Goal: Transaction & Acquisition: Purchase product/service

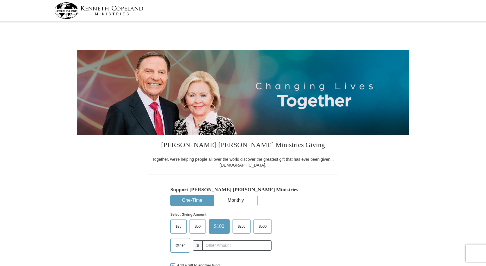
select select "[GEOGRAPHIC_DATA]"
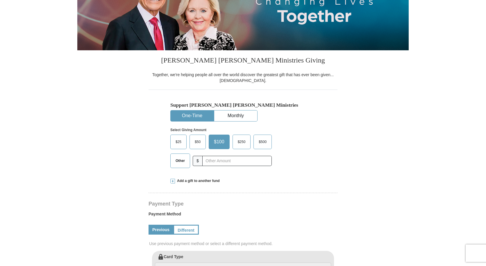
scroll to position [87, 0]
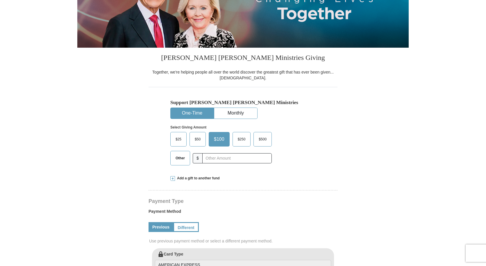
click at [264, 138] on span "$500" at bounding box center [263, 139] width 14 height 9
click at [0, 0] on input "$500" at bounding box center [0, 0] width 0 height 0
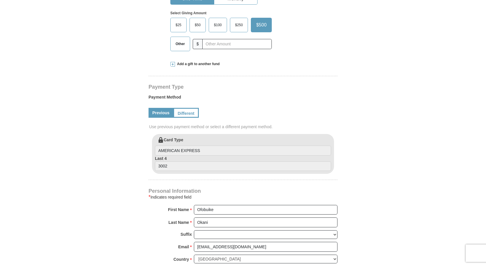
scroll to position [204, 0]
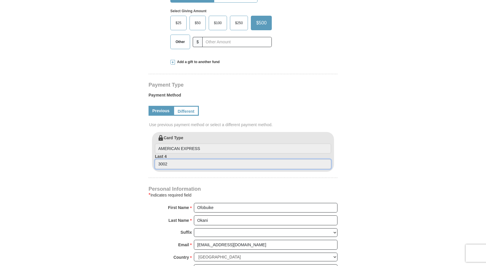
drag, startPoint x: 176, startPoint y: 164, endPoint x: 158, endPoint y: 164, distance: 18.3
click at [158, 164] on input "3002" at bounding box center [243, 164] width 176 height 10
click at [187, 110] on link "Different" at bounding box center [185, 111] width 24 height 10
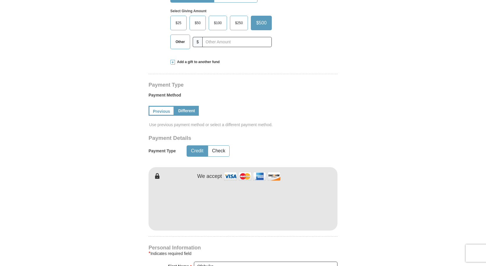
click at [375, 229] on form "[PERSON_NAME] [PERSON_NAME] Ministries Giving Together, we're helping people al…" at bounding box center [243, 162] width 332 height 685
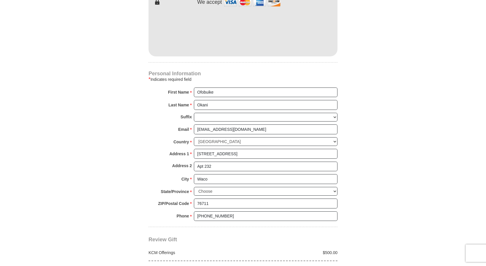
scroll to position [378, 0]
drag, startPoint x: 239, startPoint y: 154, endPoint x: 194, endPoint y: 153, distance: 45.1
click at [194, 153] on input "[STREET_ADDRESS]" at bounding box center [266, 154] width 144 height 10
type input "[STREET_ADDRESS]"
drag, startPoint x: 218, startPoint y: 166, endPoint x: 191, endPoint y: 165, distance: 26.8
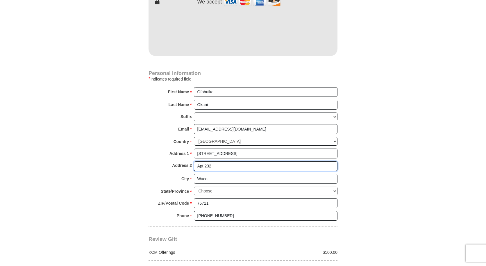
click at [191, 165] on div "Address 2 Apt 232" at bounding box center [243, 167] width 189 height 13
drag, startPoint x: 214, startPoint y: 179, endPoint x: 195, endPoint y: 176, distance: 18.5
click at [195, 176] on input "Waco" at bounding box center [266, 179] width 144 height 10
type input "Woodway"
type input "76712"
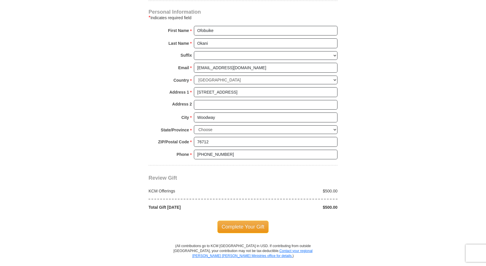
scroll to position [446, 0]
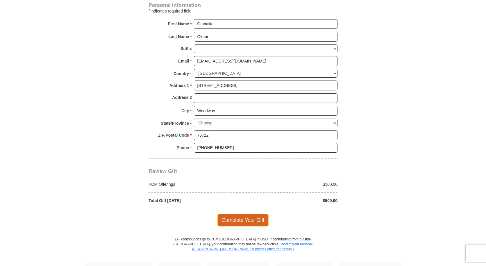
click at [239, 220] on span "Complete Your Gift" at bounding box center [243, 220] width 51 height 12
